Goal: Find specific page/section: Find specific page/section

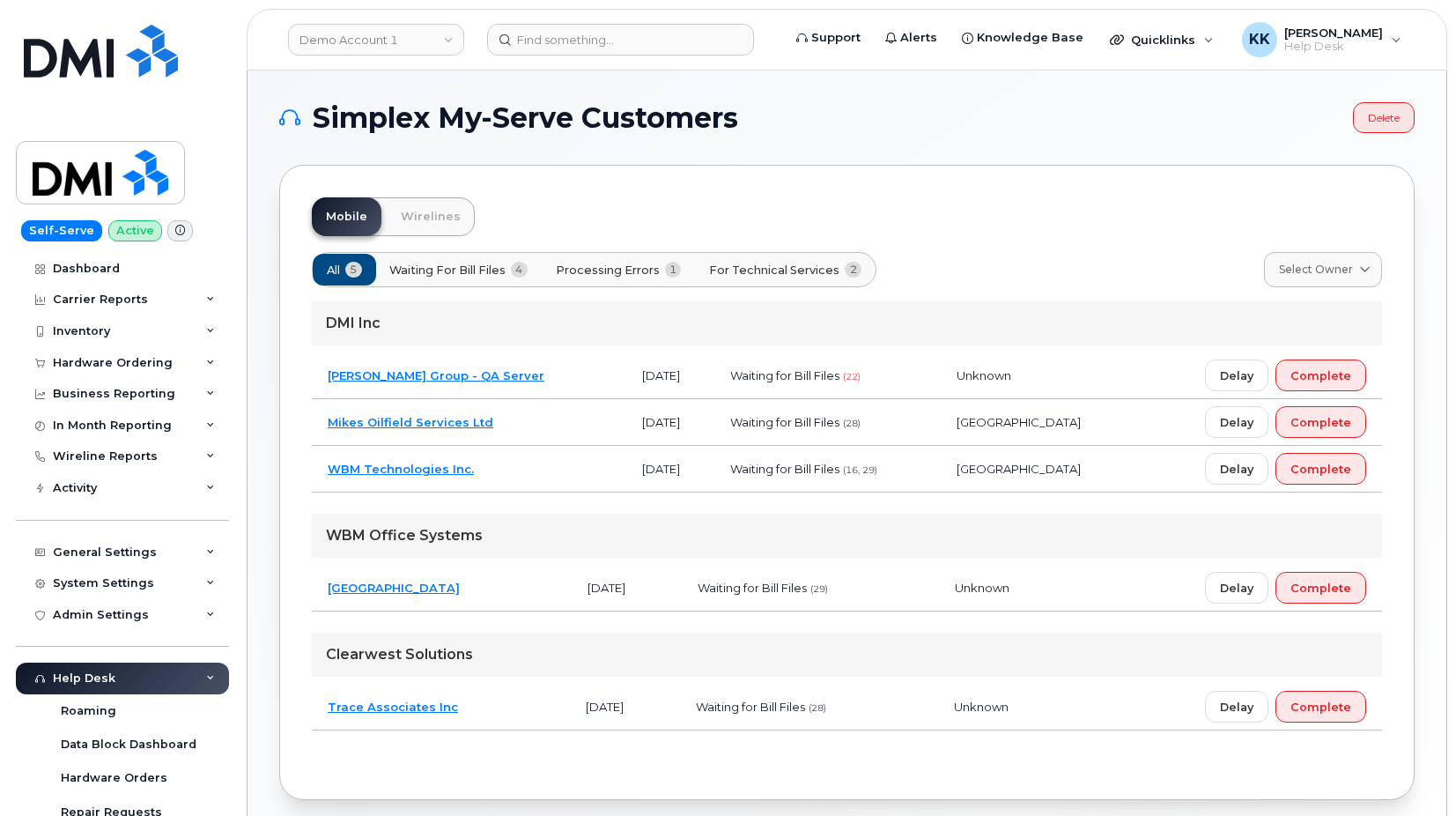
click at [603, 281] on button "Processing Errors 1" at bounding box center [619, 270] width 156 height 32
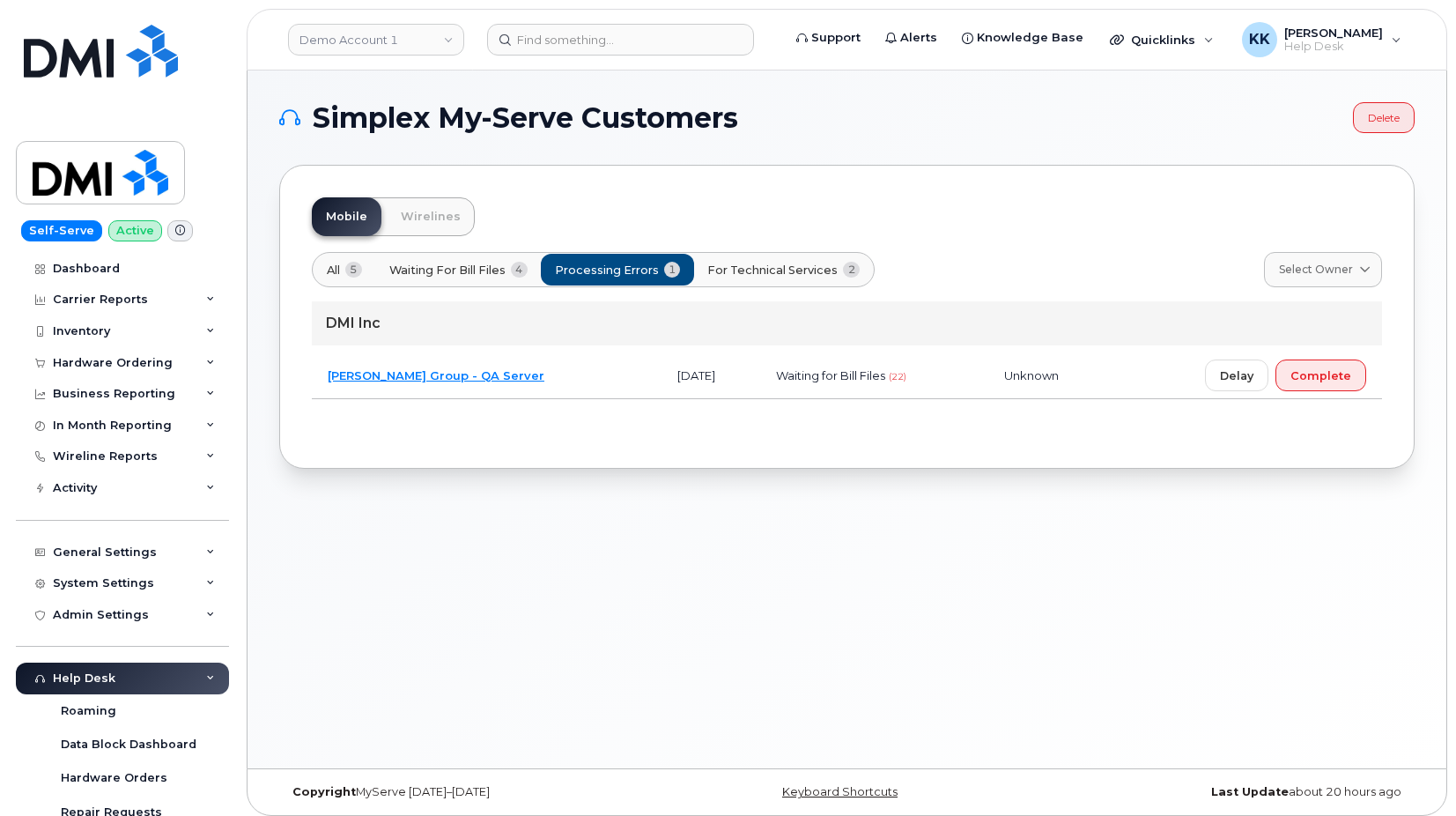
click at [569, 382] on td "[PERSON_NAME] Group - QA Server" at bounding box center [487, 376] width 350 height 47
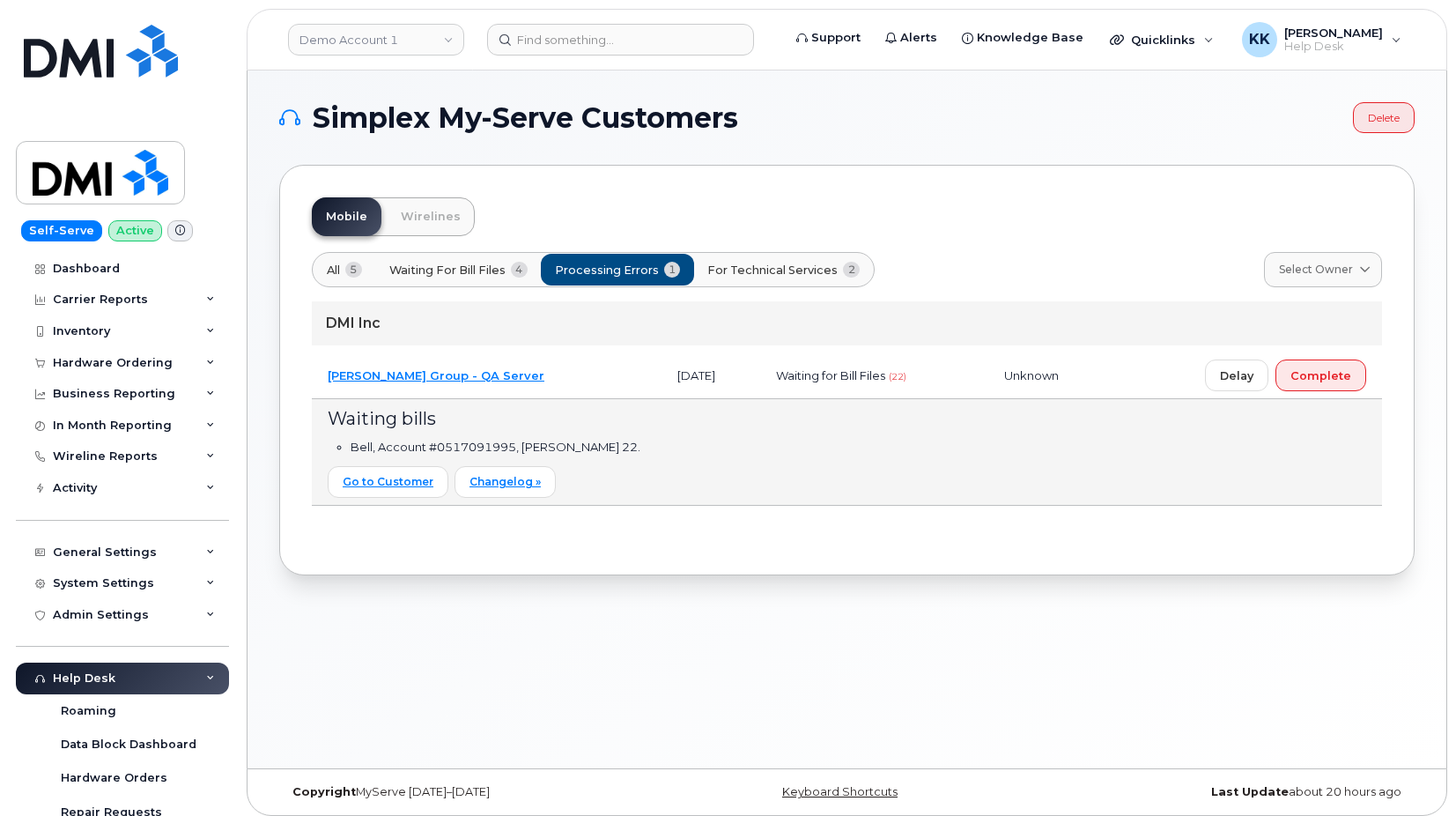
click at [570, 382] on td "[PERSON_NAME] Group - QA Server" at bounding box center [487, 376] width 350 height 47
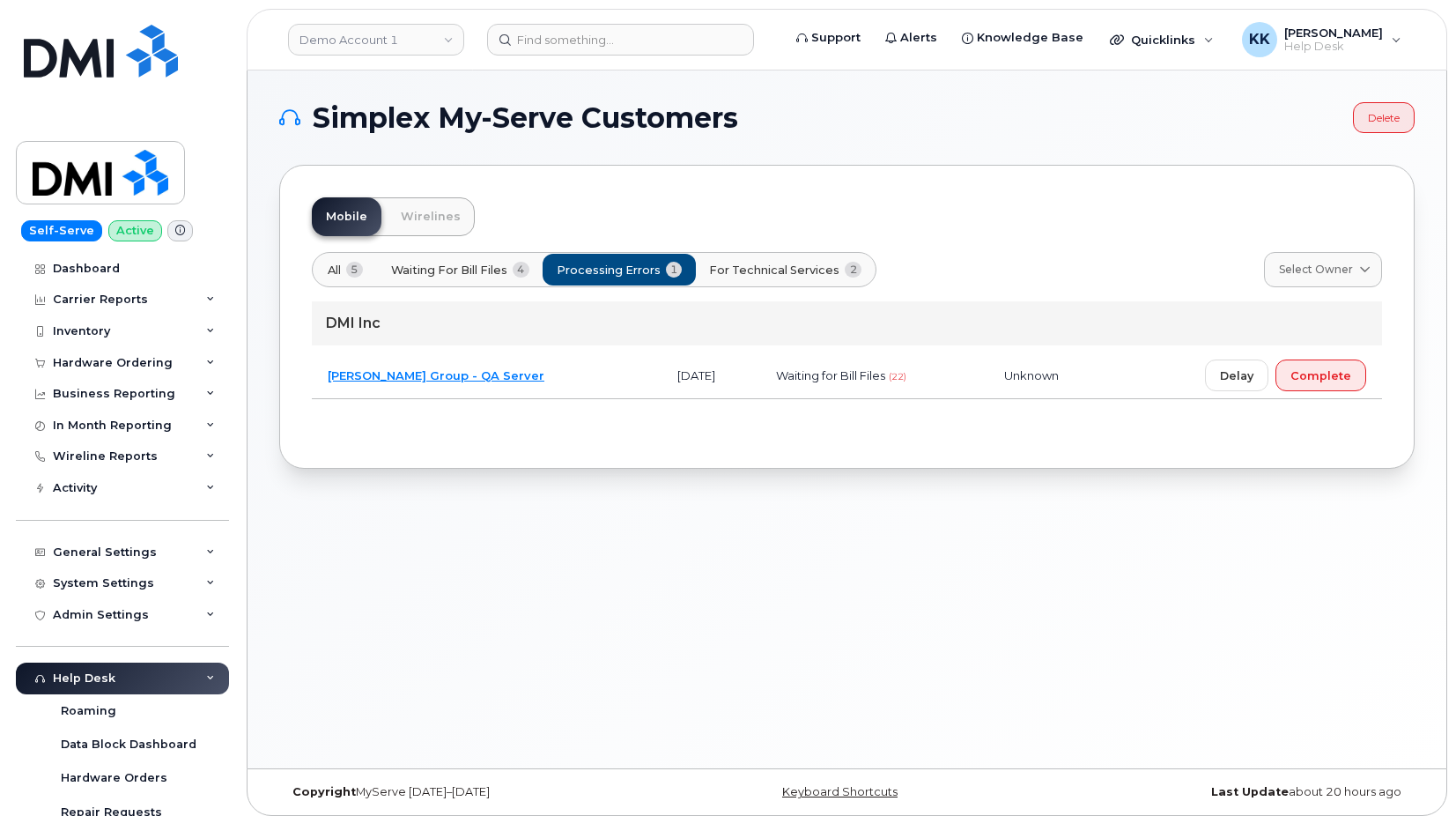
click at [542, 267] on button "All 5" at bounding box center [619, 270] width 154 height 32
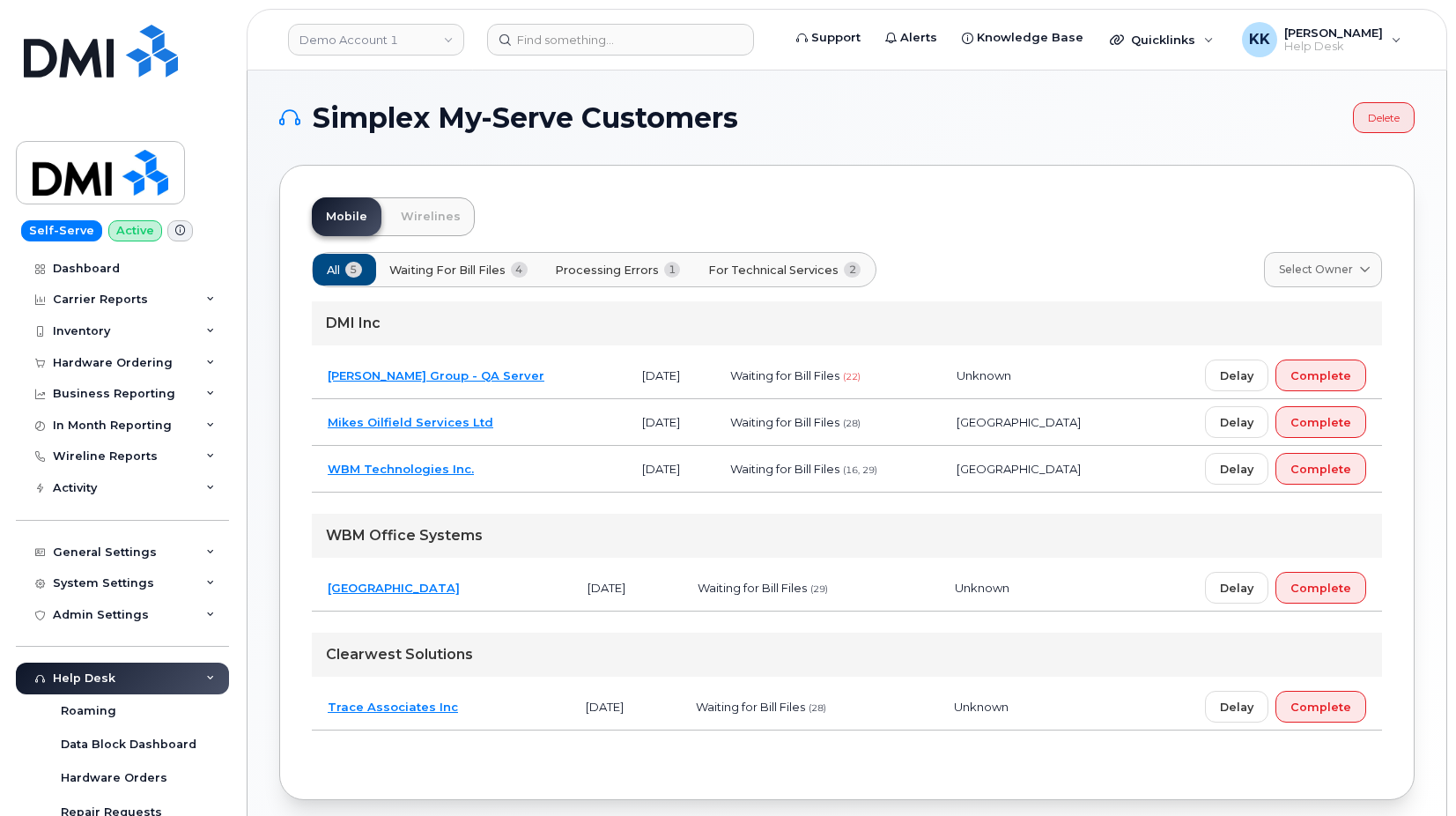
click at [756, 268] on span "For Technical Services" at bounding box center [773, 270] width 130 height 17
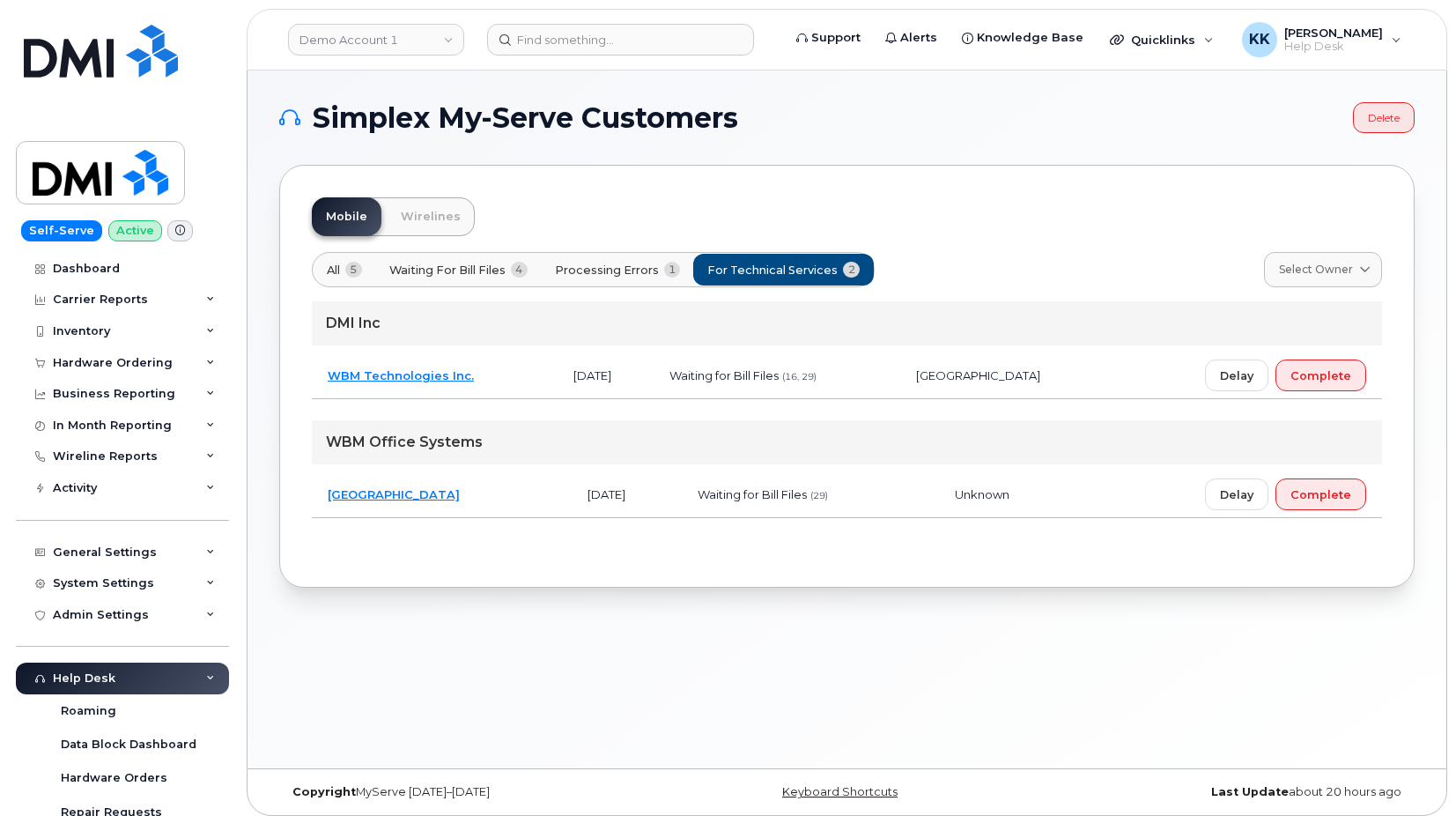
click at [517, 477] on td "[GEOGRAPHIC_DATA]" at bounding box center [441, 495] width 260 height 47
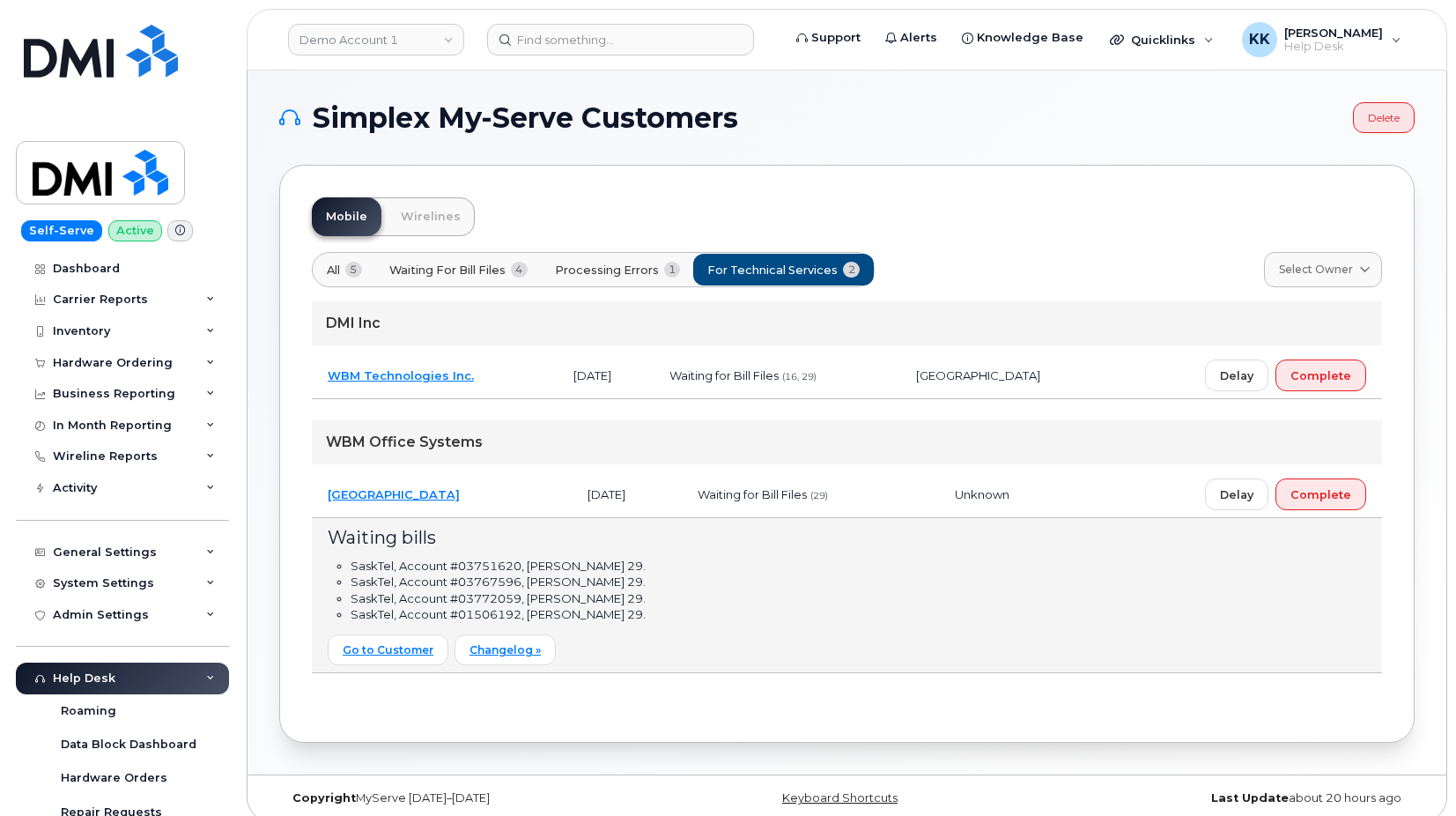
click at [536, 372] on td "WBM Technologies Inc." at bounding box center [434, 376] width 246 height 47
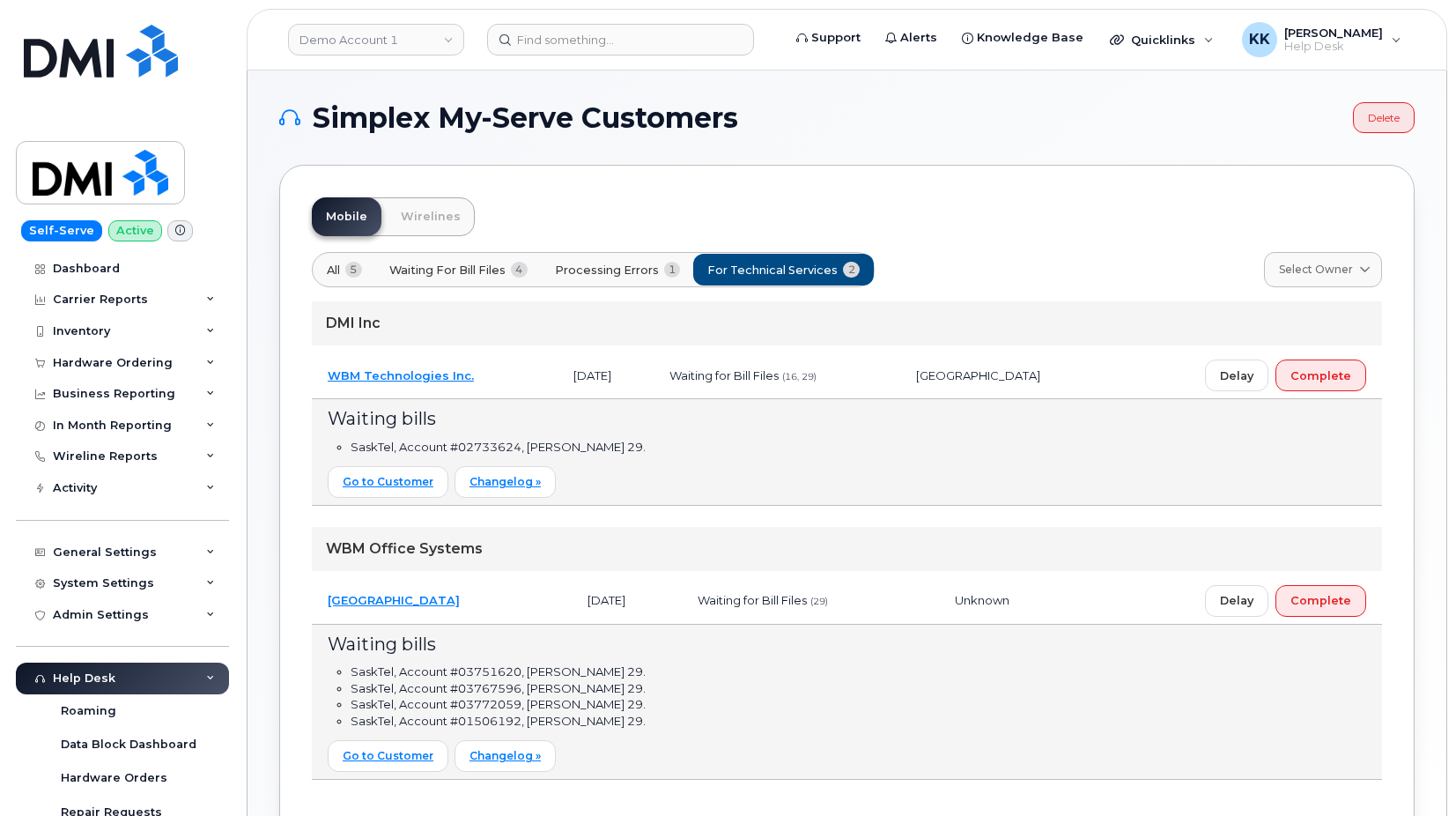
click at [536, 372] on td "WBM Technologies Inc." at bounding box center [434, 376] width 246 height 47
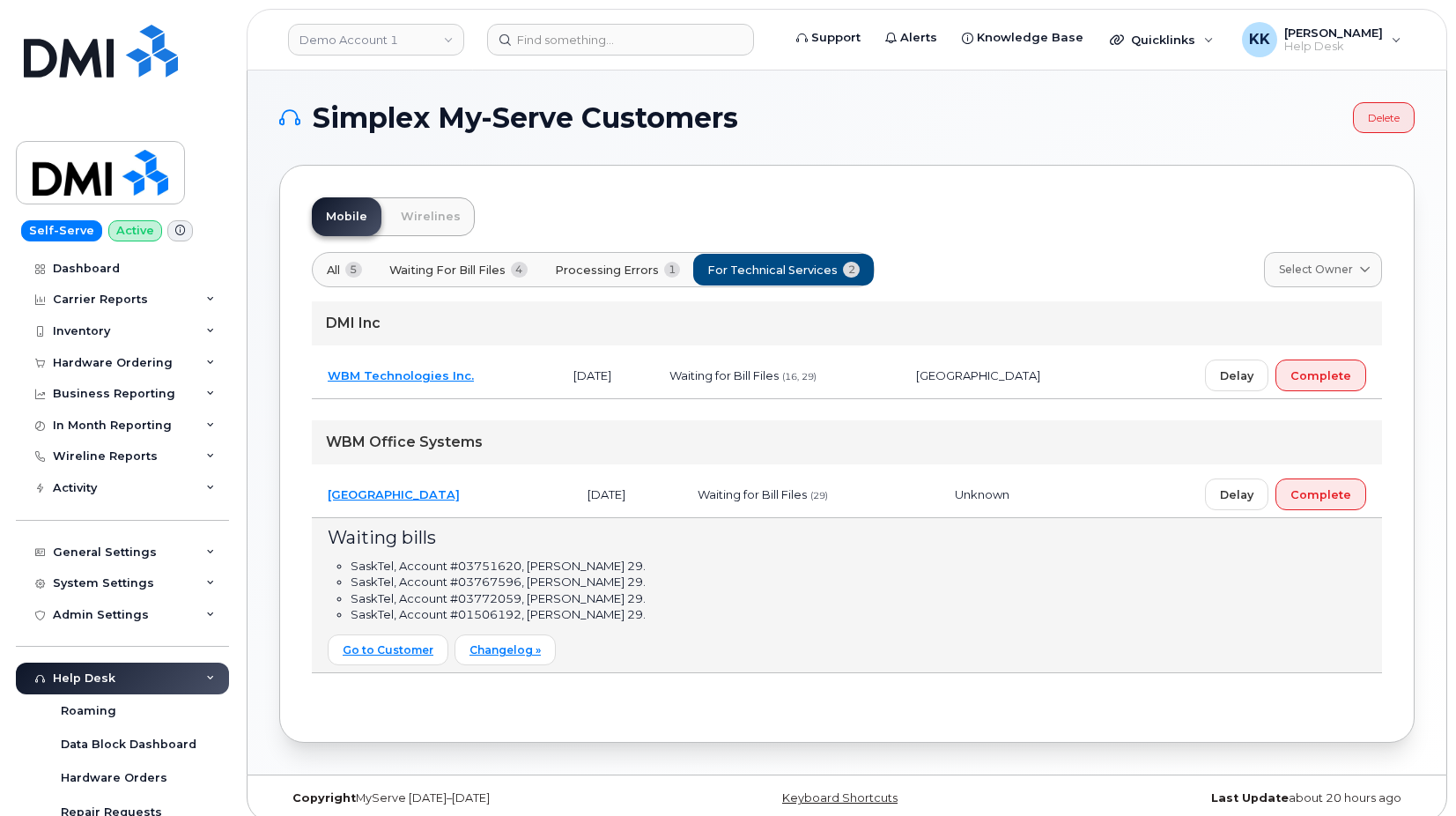
click at [525, 491] on td "[GEOGRAPHIC_DATA]" at bounding box center [441, 495] width 260 height 47
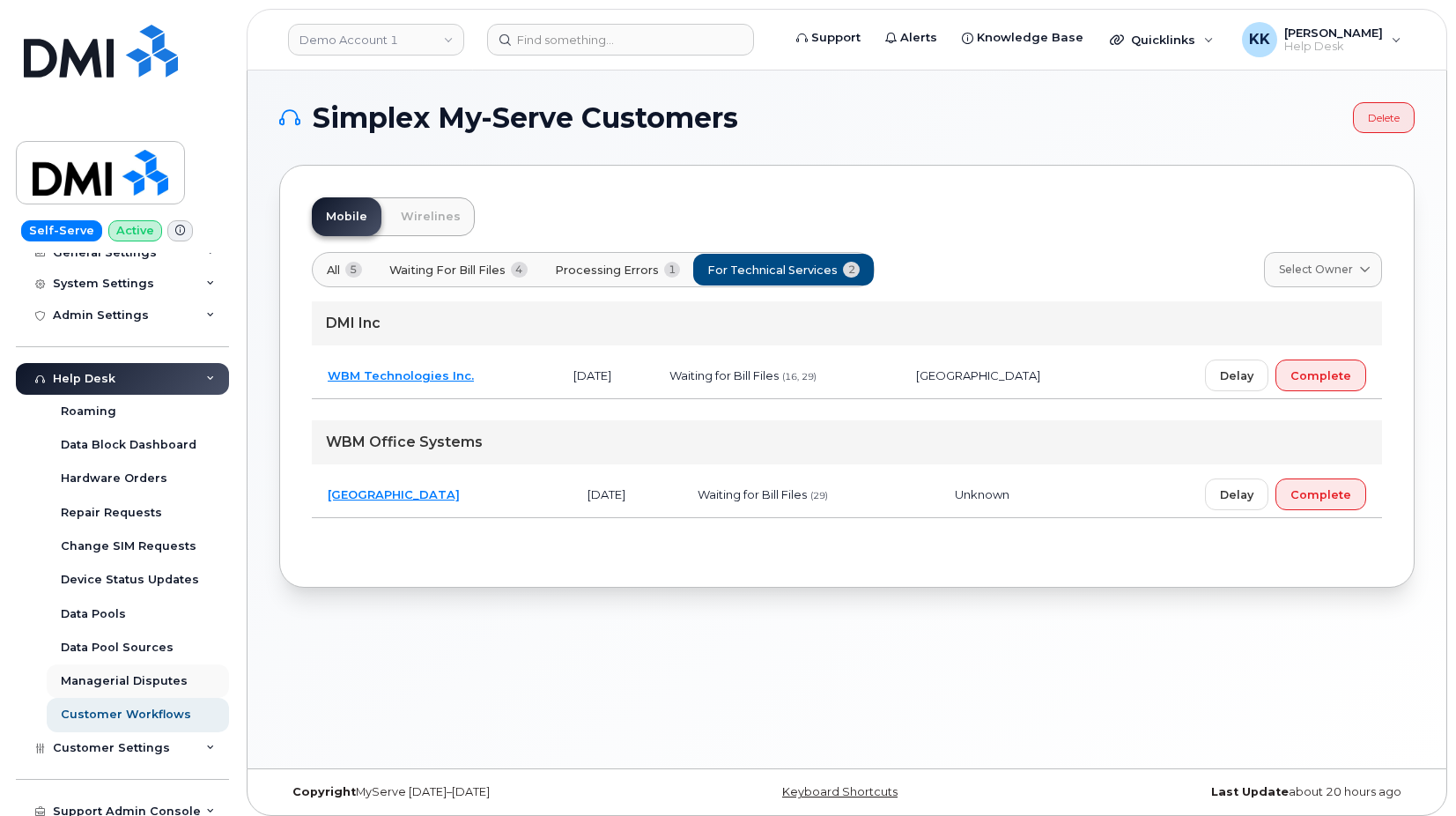
scroll to position [310, 0]
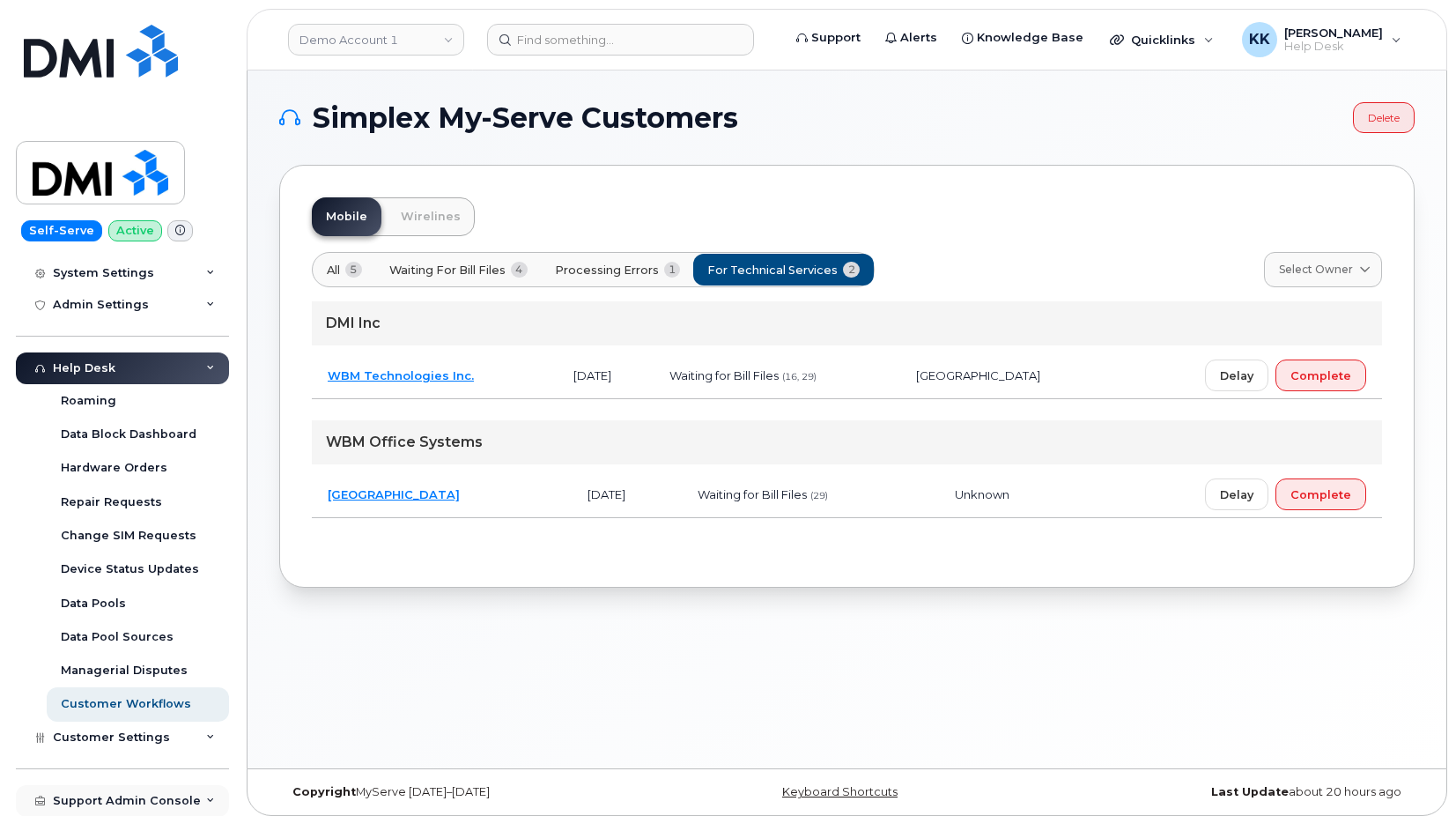
click at [129, 795] on div "Support Admin Console" at bounding box center [126, 800] width 148 height 14
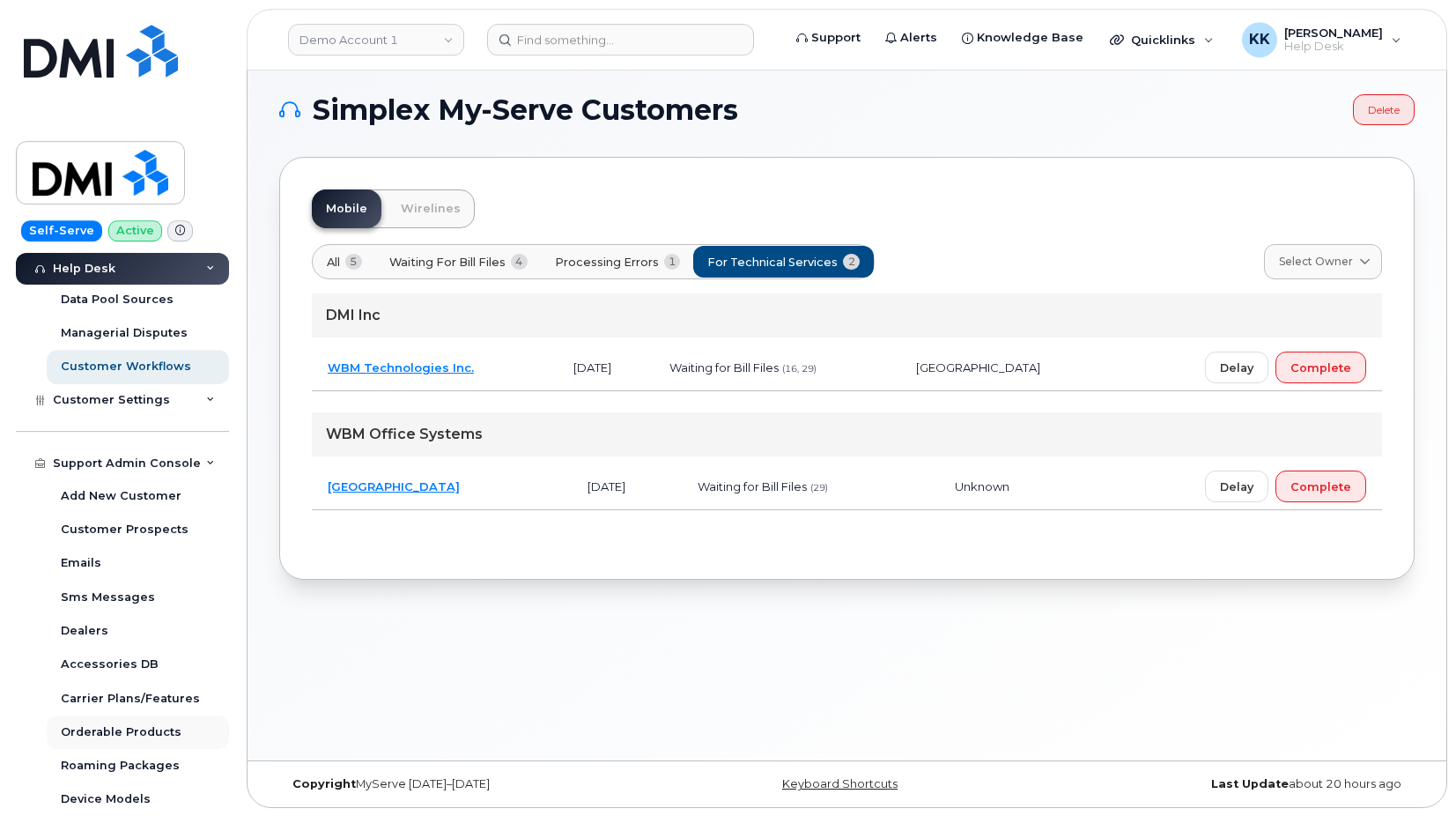
scroll to position [8, 0]
click at [119, 802] on div "Device Models" at bounding box center [105, 798] width 89 height 16
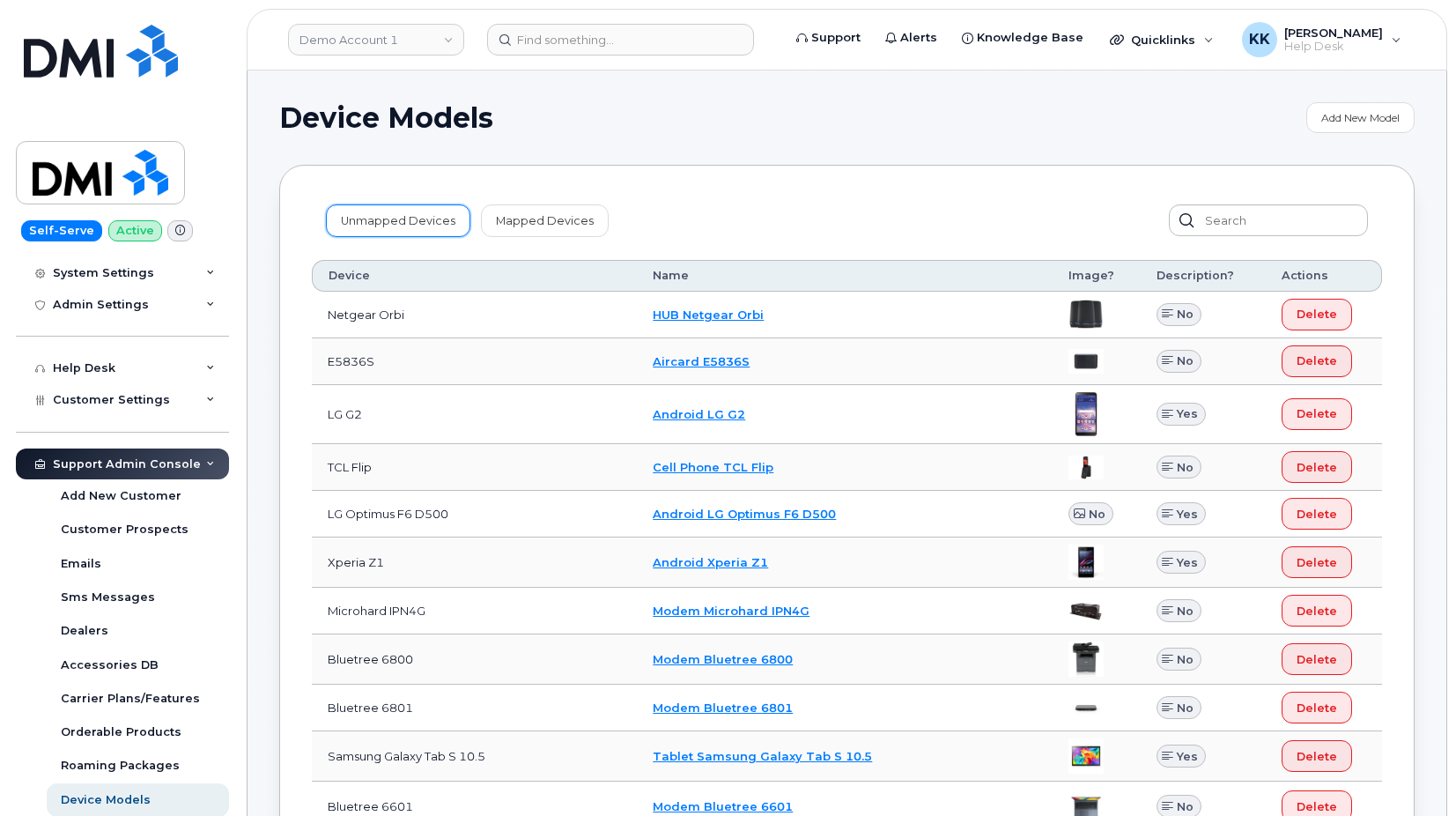
click at [378, 226] on link "Unmapped Devices" at bounding box center [397, 220] width 144 height 32
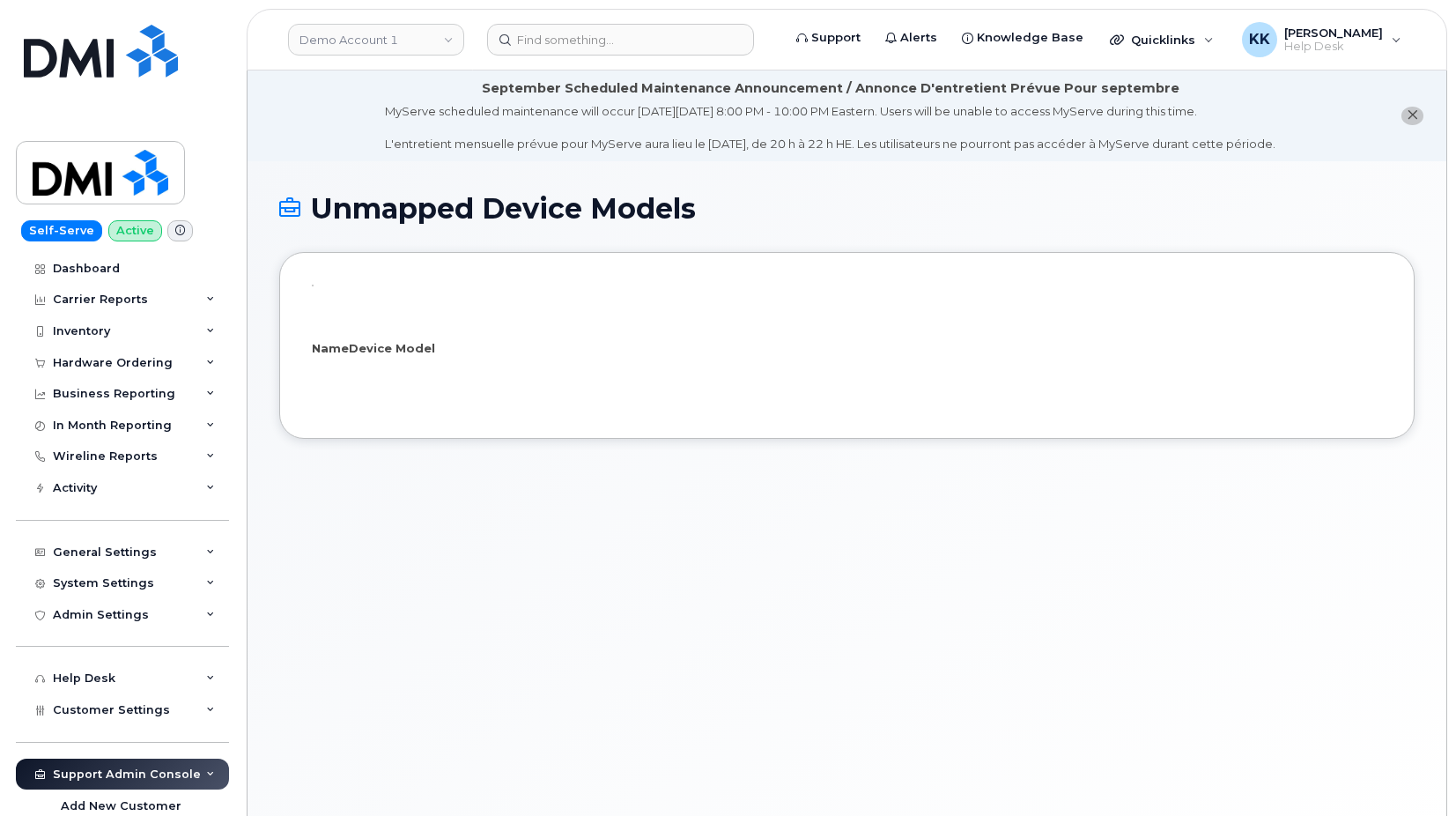
select select "25"
